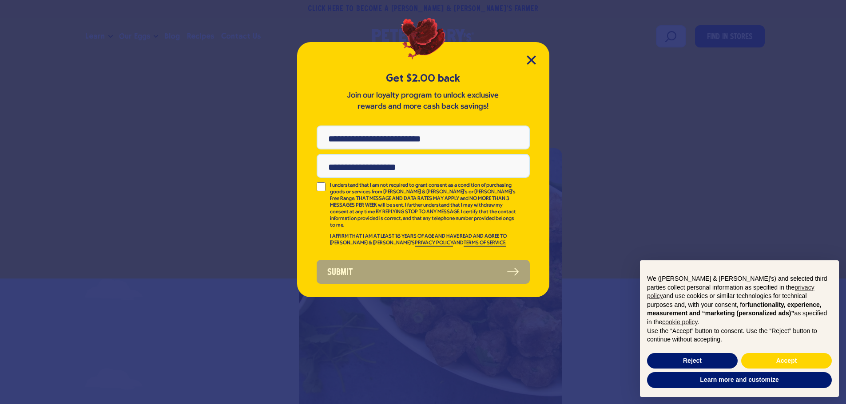
click at [537, 63] on div "Get $2.00 back Join our loyalty program to unlock exclusive rewards and more ca…" at bounding box center [423, 169] width 252 height 255
click at [527, 59] on icon "Close Modal" at bounding box center [531, 59] width 9 height 9
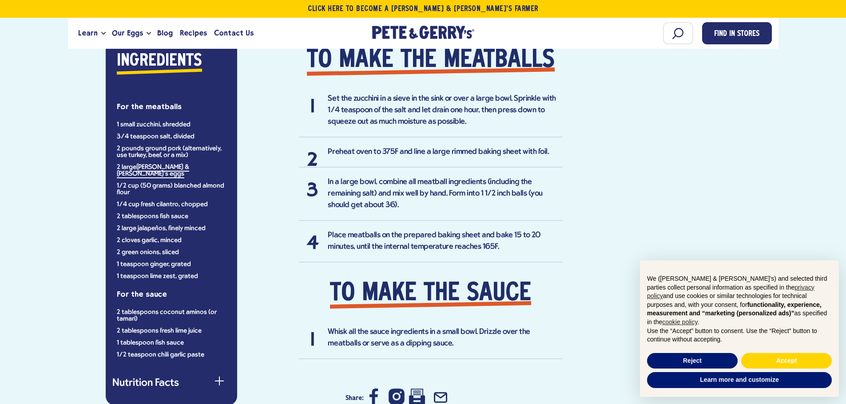
scroll to position [666, 0]
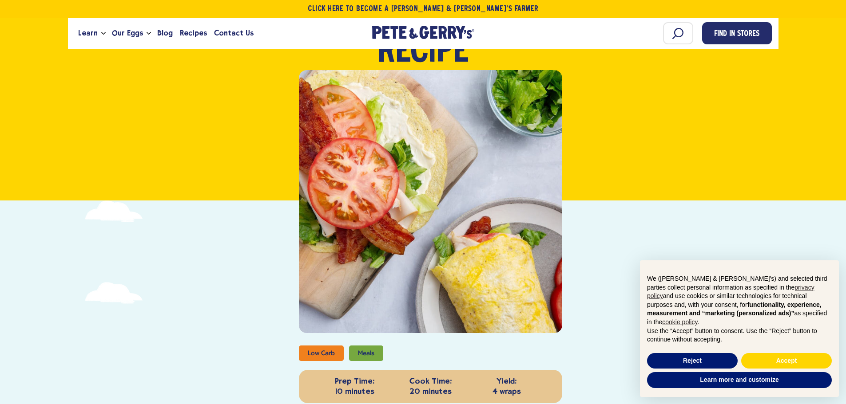
scroll to position [178, 0]
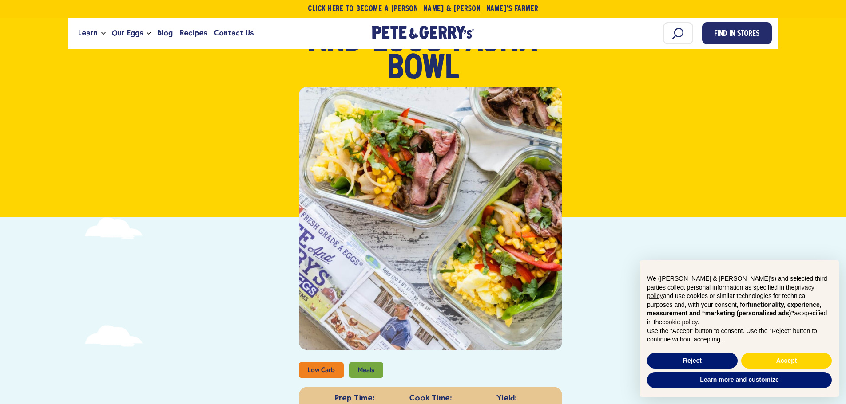
scroll to position [133, 0]
